Goal: Transaction & Acquisition: Book appointment/travel/reservation

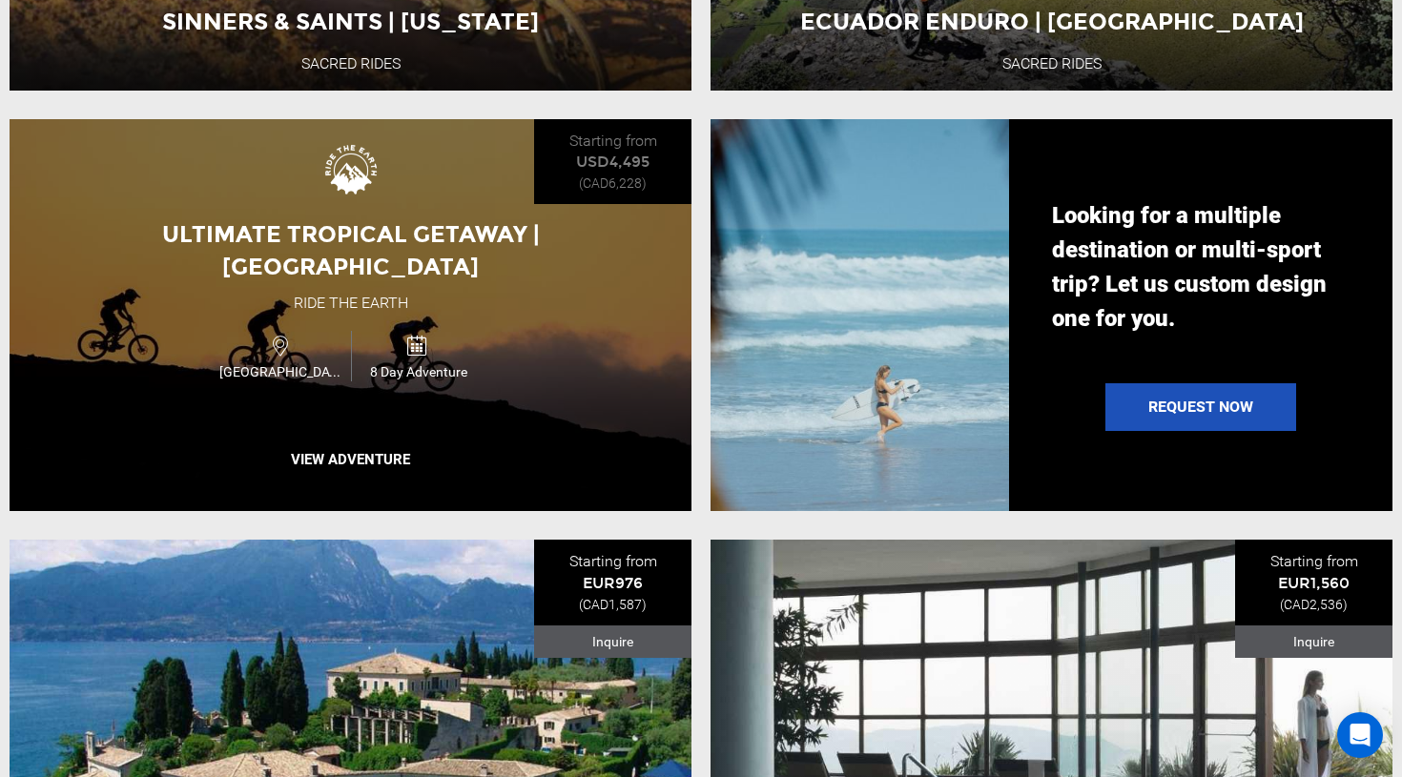
scroll to position [1980, 0]
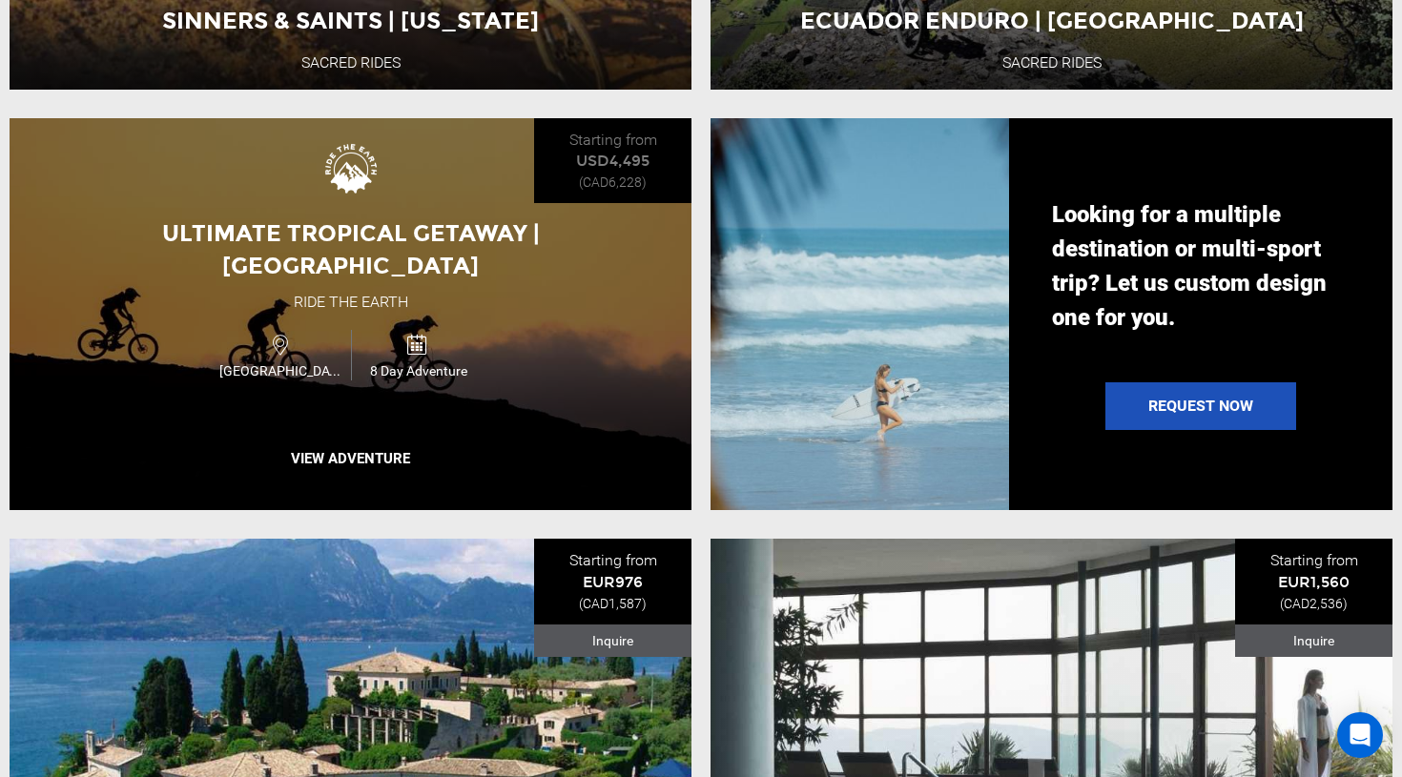
click at [570, 372] on div "Ultimate Tropical Getaway | [GEOGRAPHIC_DATA] Ride the Earth [GEOGRAPHIC_DATA] …" at bounding box center [351, 314] width 682 height 393
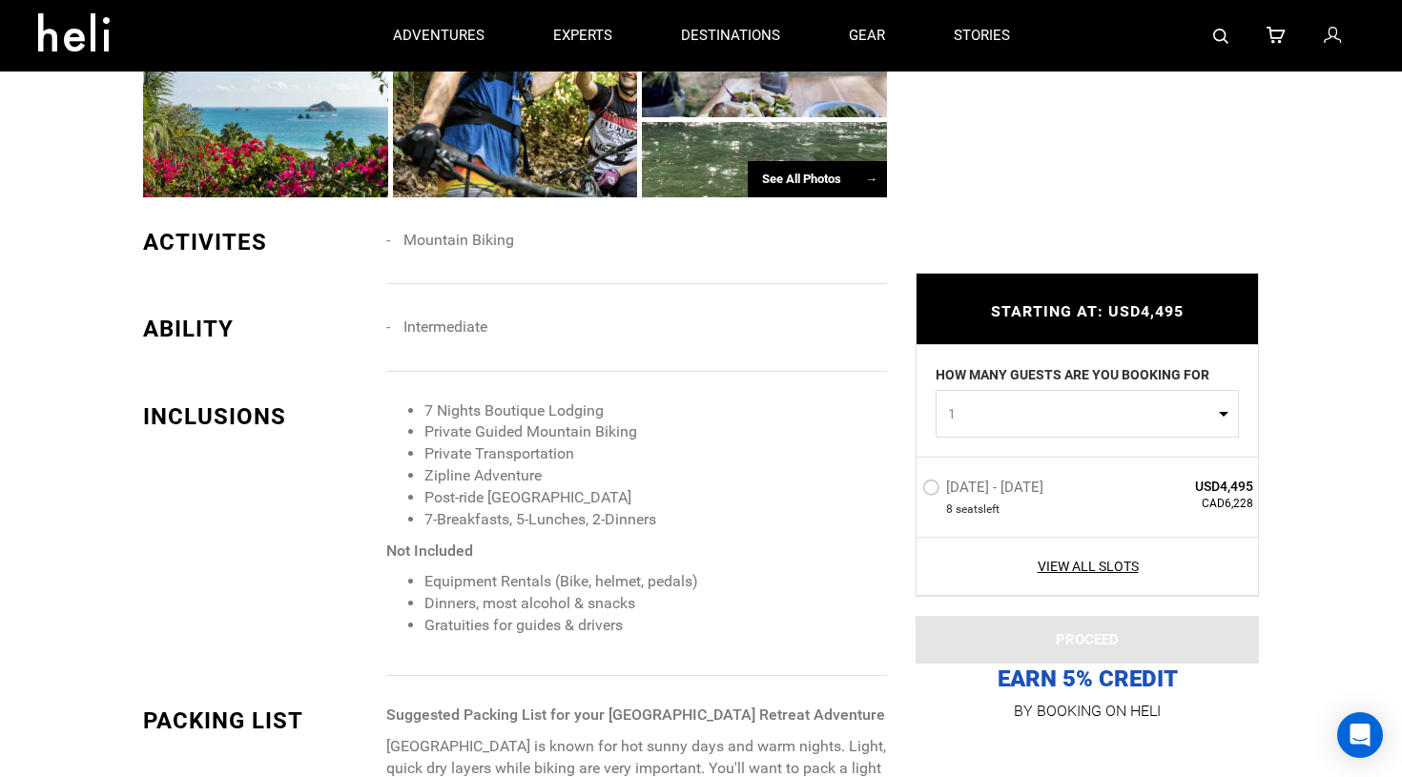
scroll to position [1490, 0]
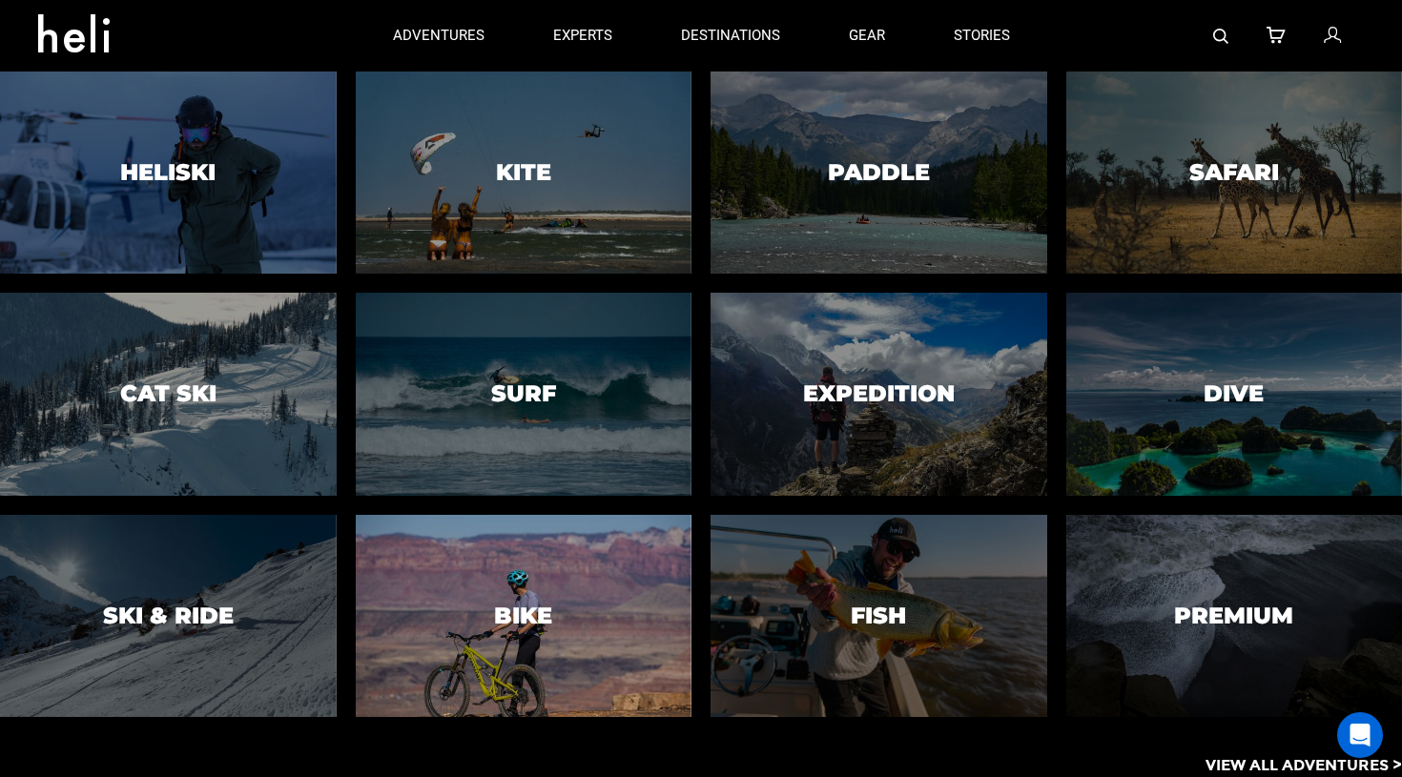
click at [558, 642] on div at bounding box center [523, 616] width 343 height 207
click at [489, 611] on div at bounding box center [523, 616] width 343 height 207
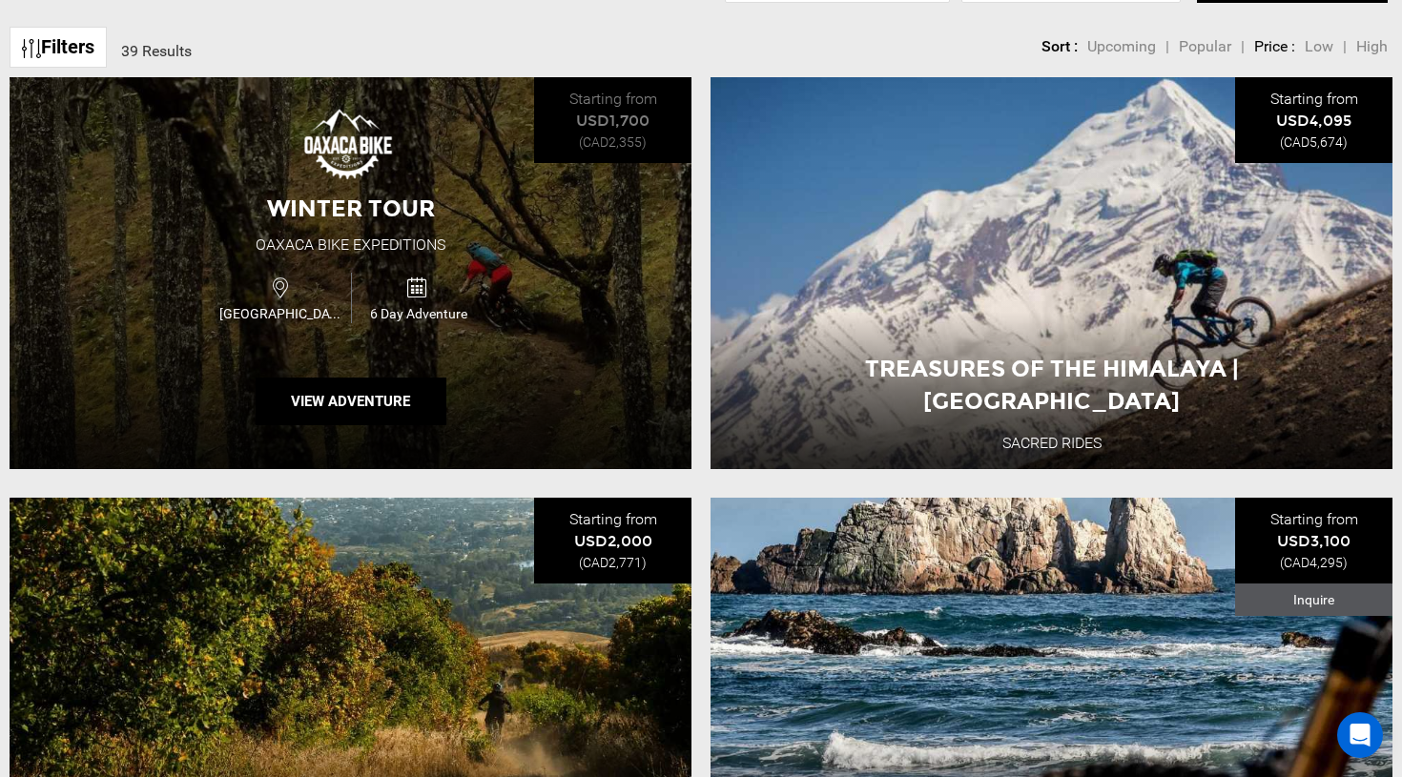
scroll to position [759, 0]
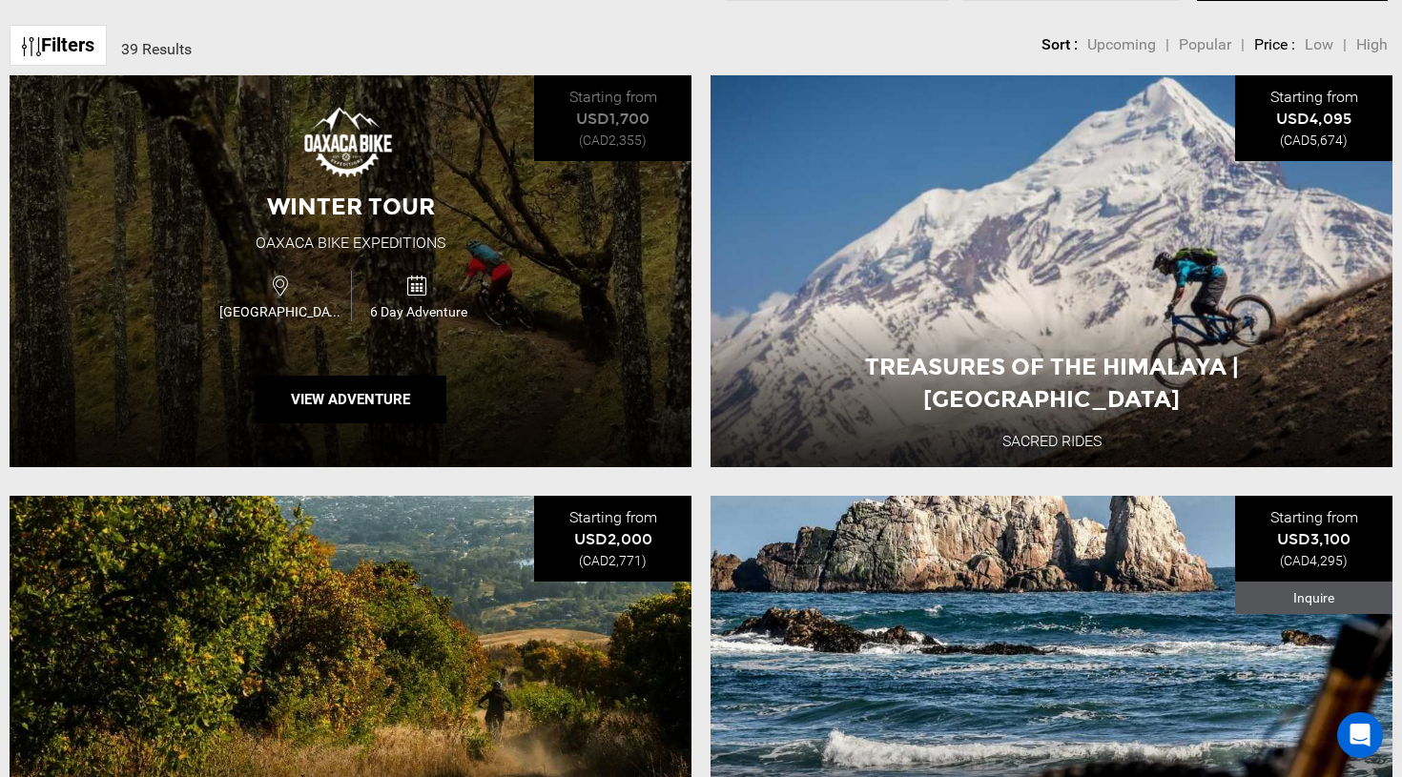
click at [594, 350] on div "Winter Tour Oaxaca Bike Expeditions [GEOGRAPHIC_DATA] 6 Day Adventure View Adve…" at bounding box center [351, 271] width 682 height 393
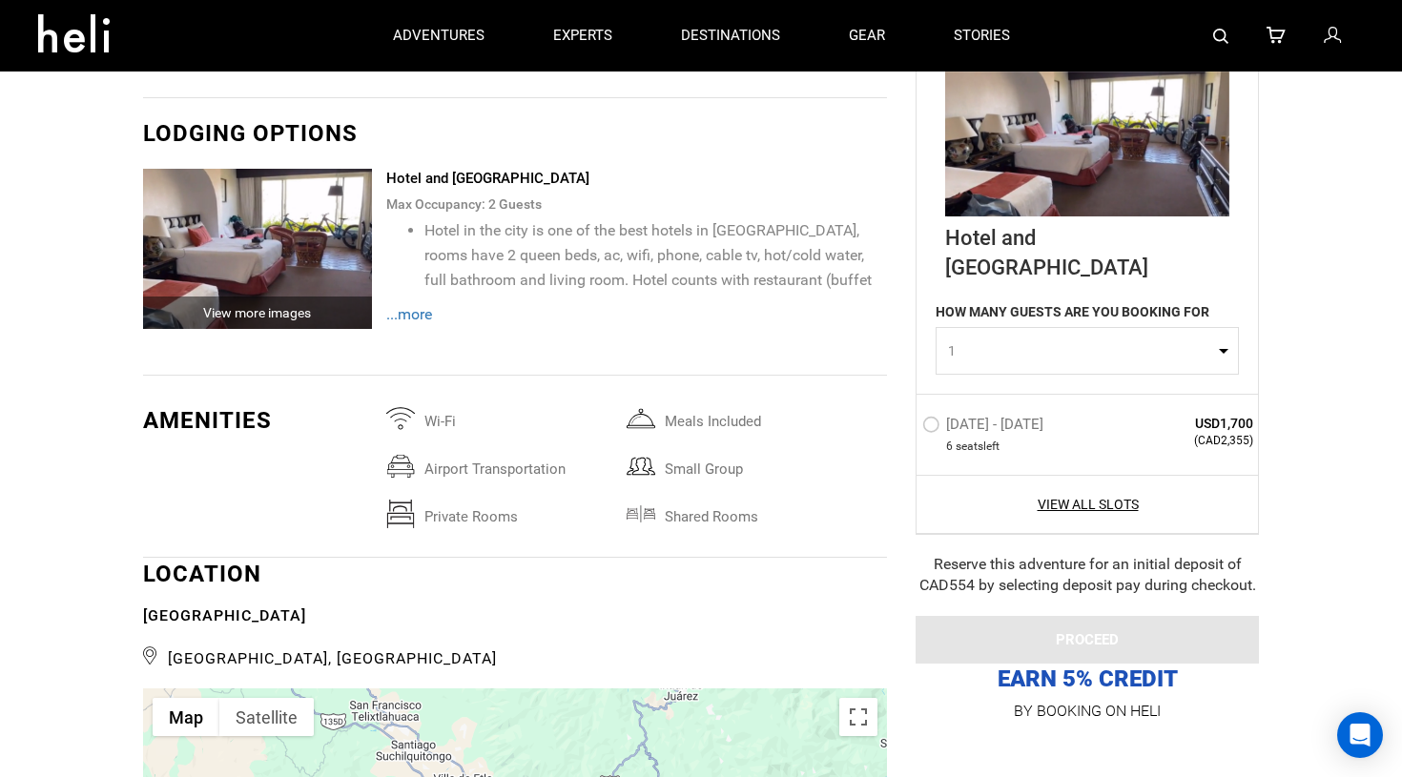
scroll to position [2461, 0]
